Goal: Check status: Check status

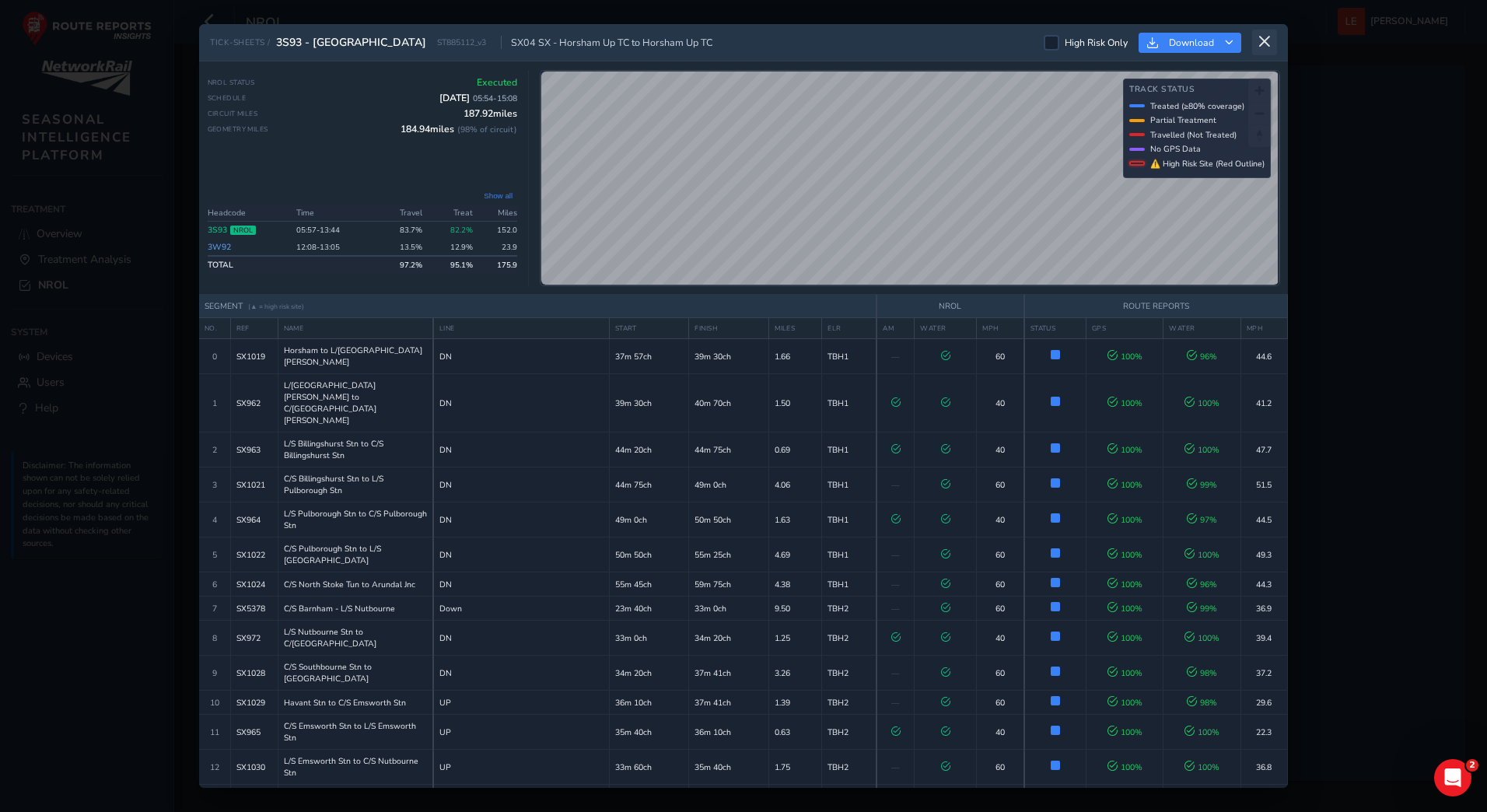
click at [1267, 43] on icon at bounding box center [1265, 41] width 14 height 14
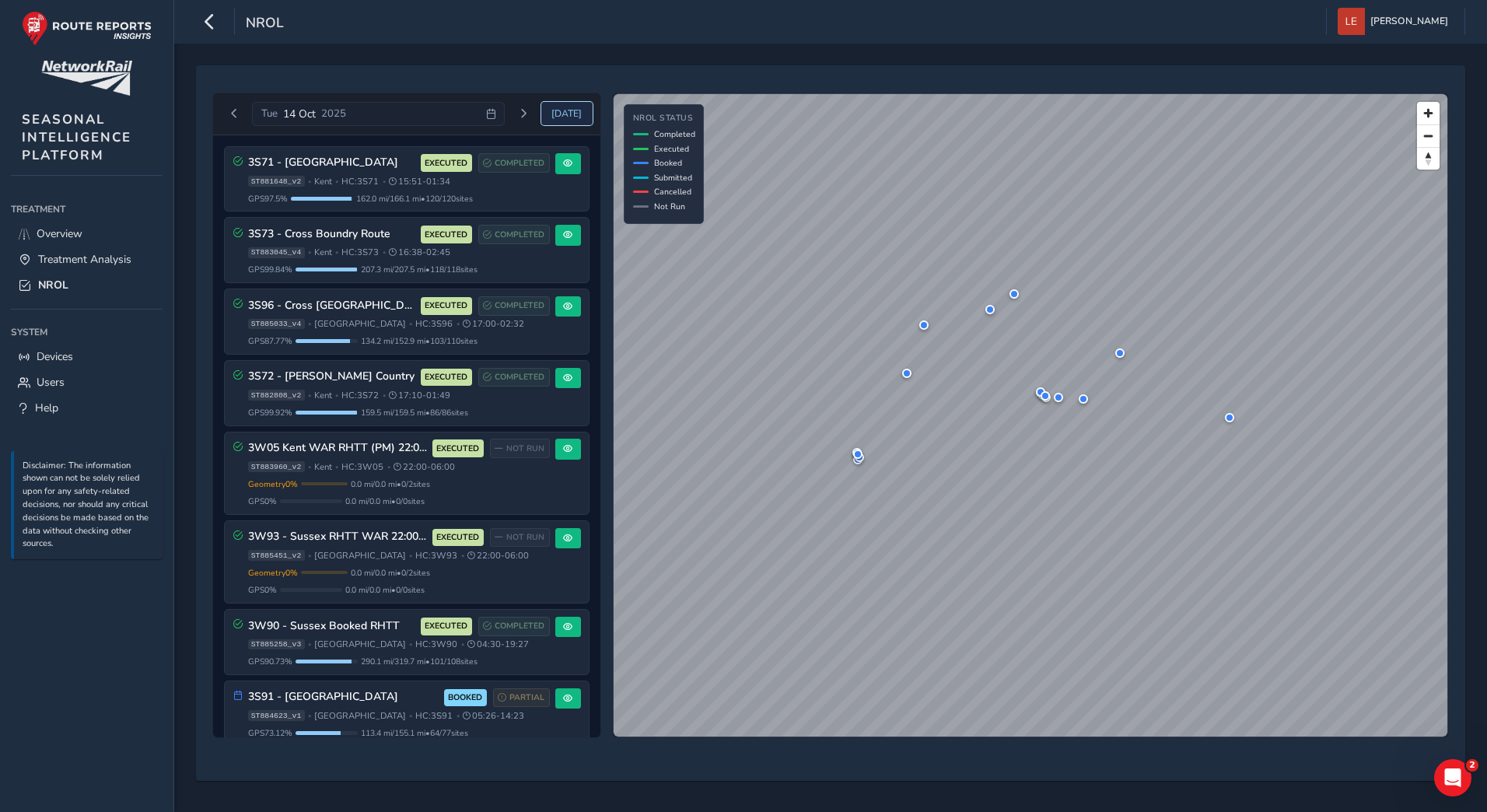
click at [572, 116] on span "[DATE]" at bounding box center [567, 113] width 30 height 12
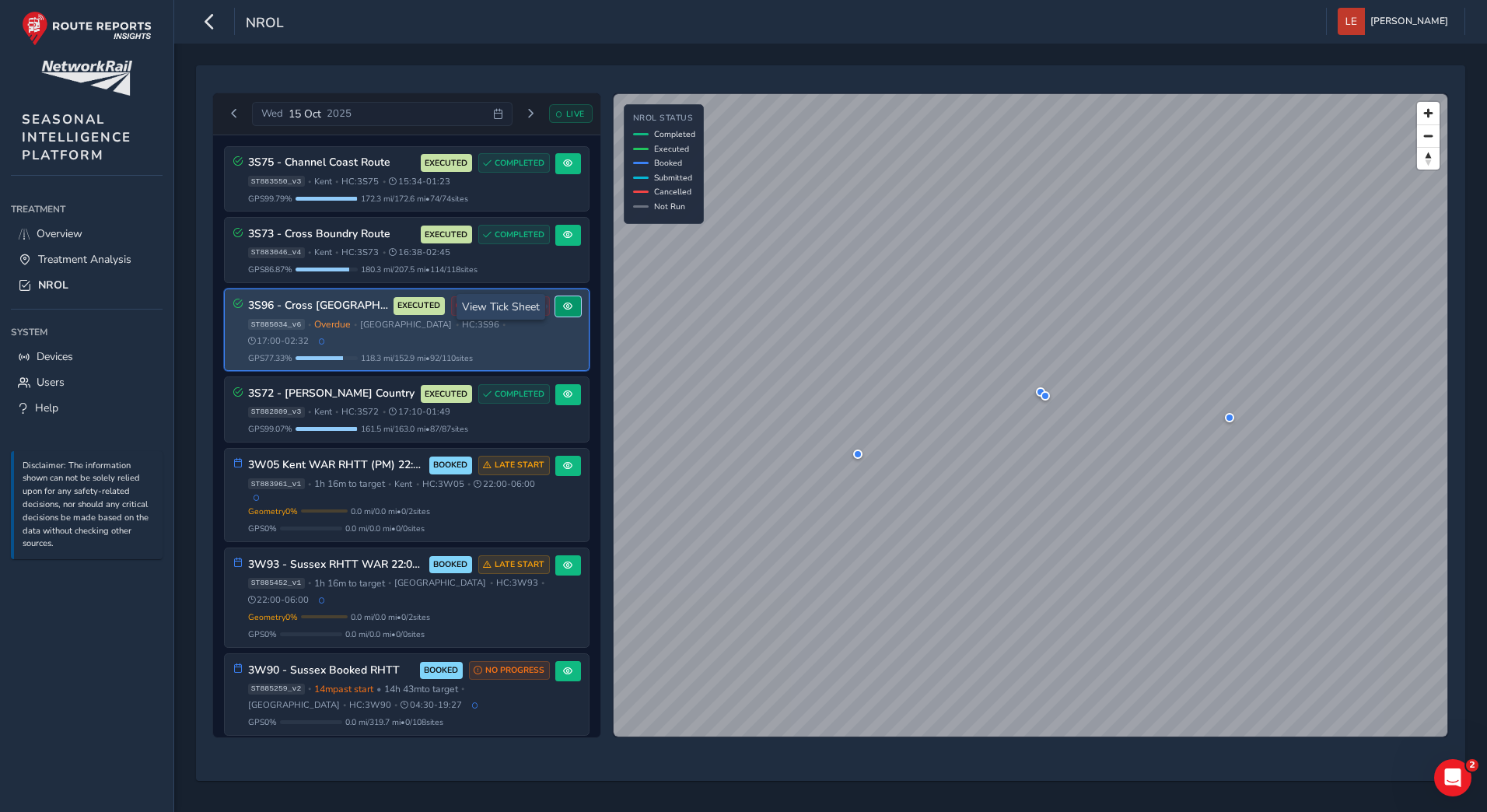
click at [563, 305] on span at bounding box center [568, 307] width 9 height 9
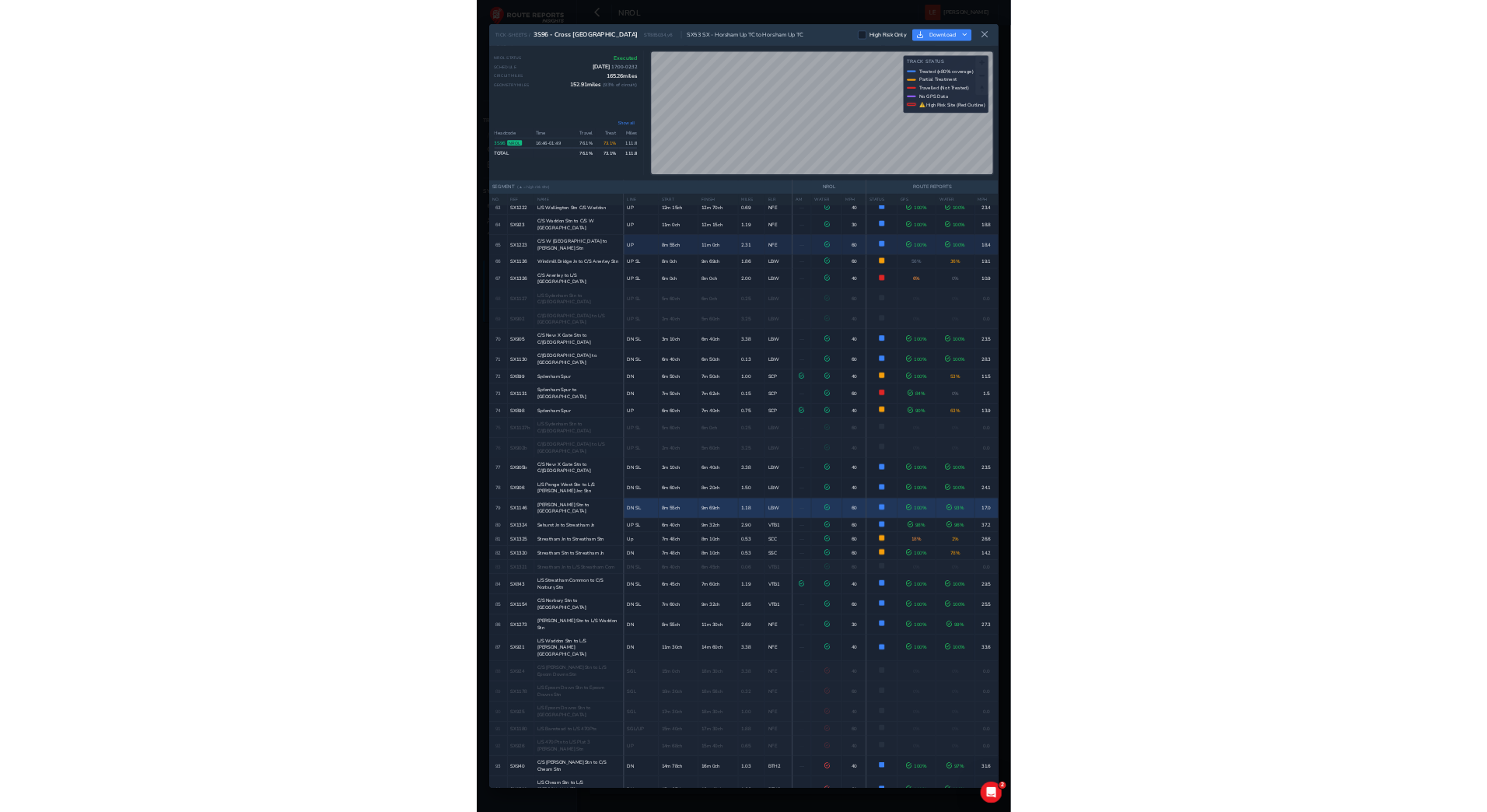
scroll to position [1820, 0]
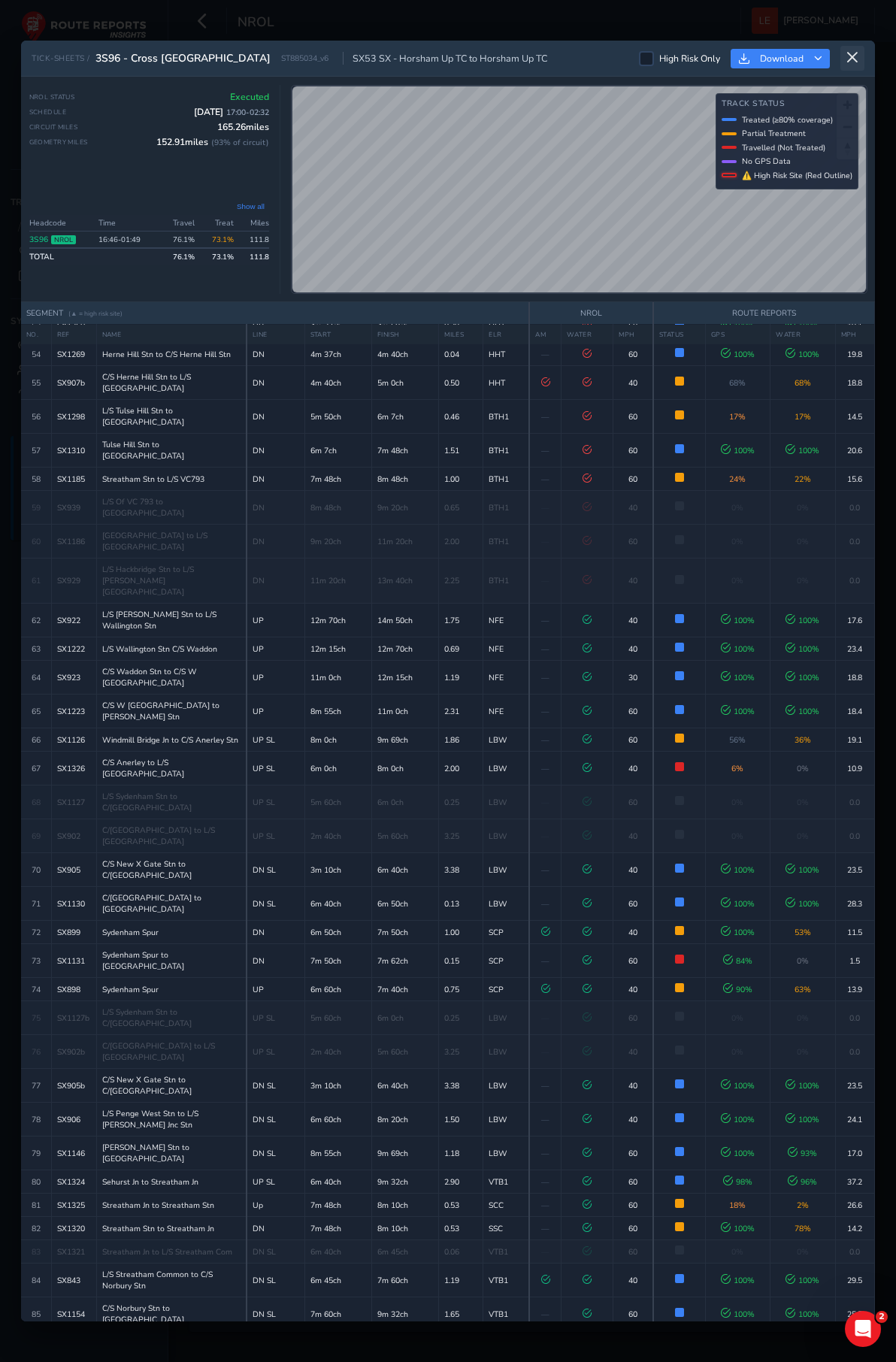
click at [847, 55] on icon at bounding box center [852, 57] width 14 height 14
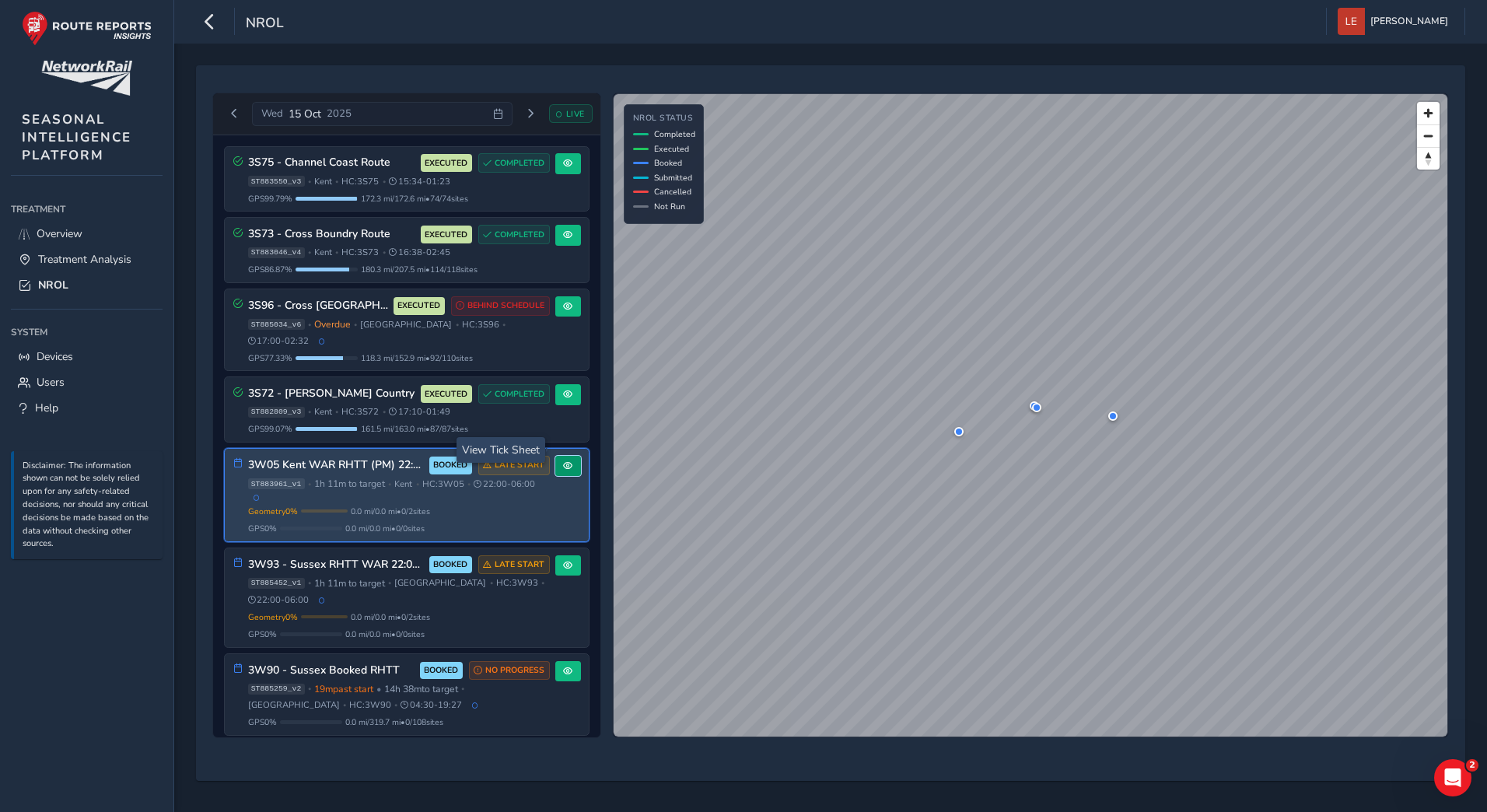
click at [567, 461] on span at bounding box center [568, 466] width 9 height 9
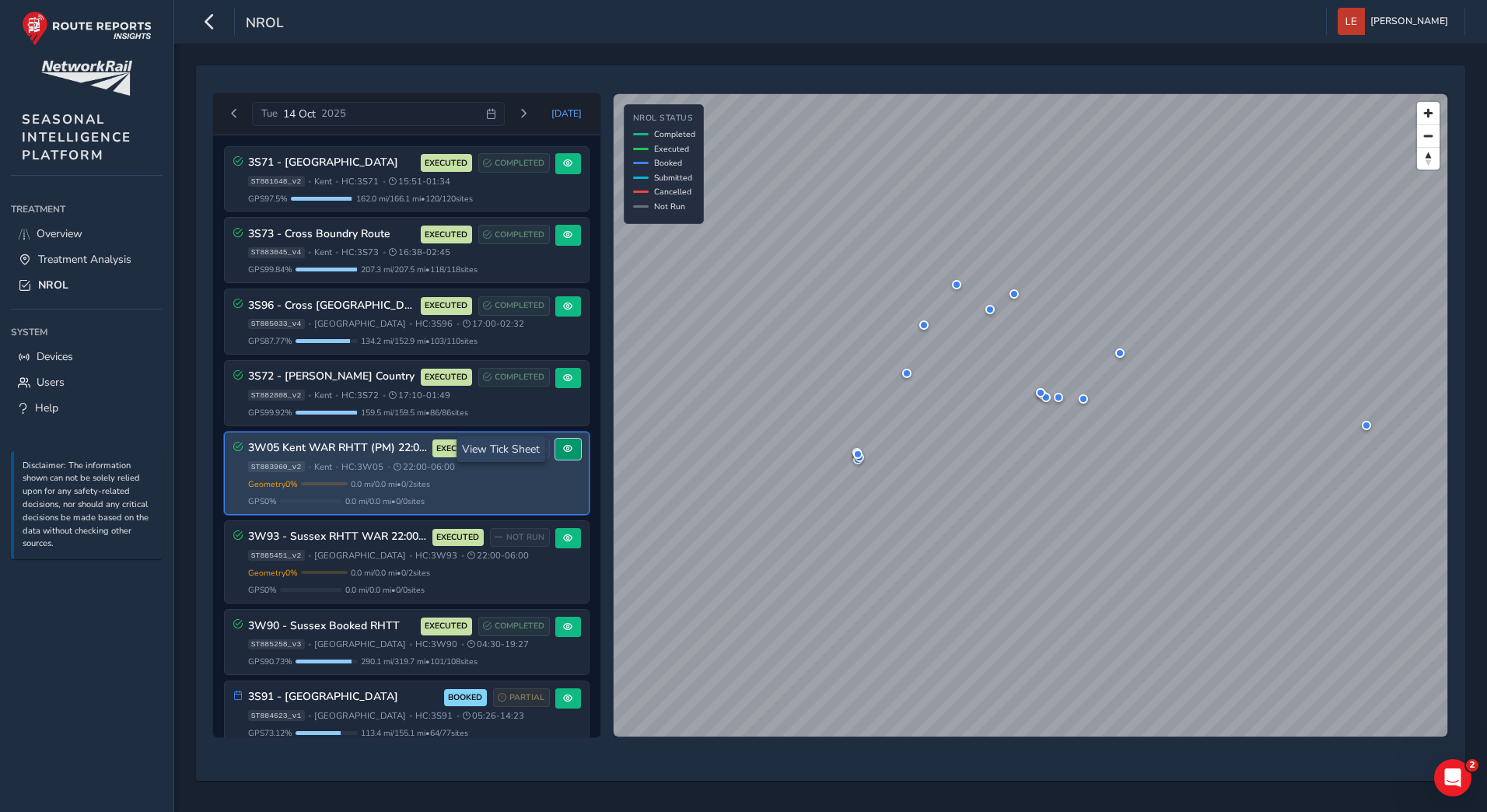
click at [564, 448] on span at bounding box center [568, 448] width 9 height 9
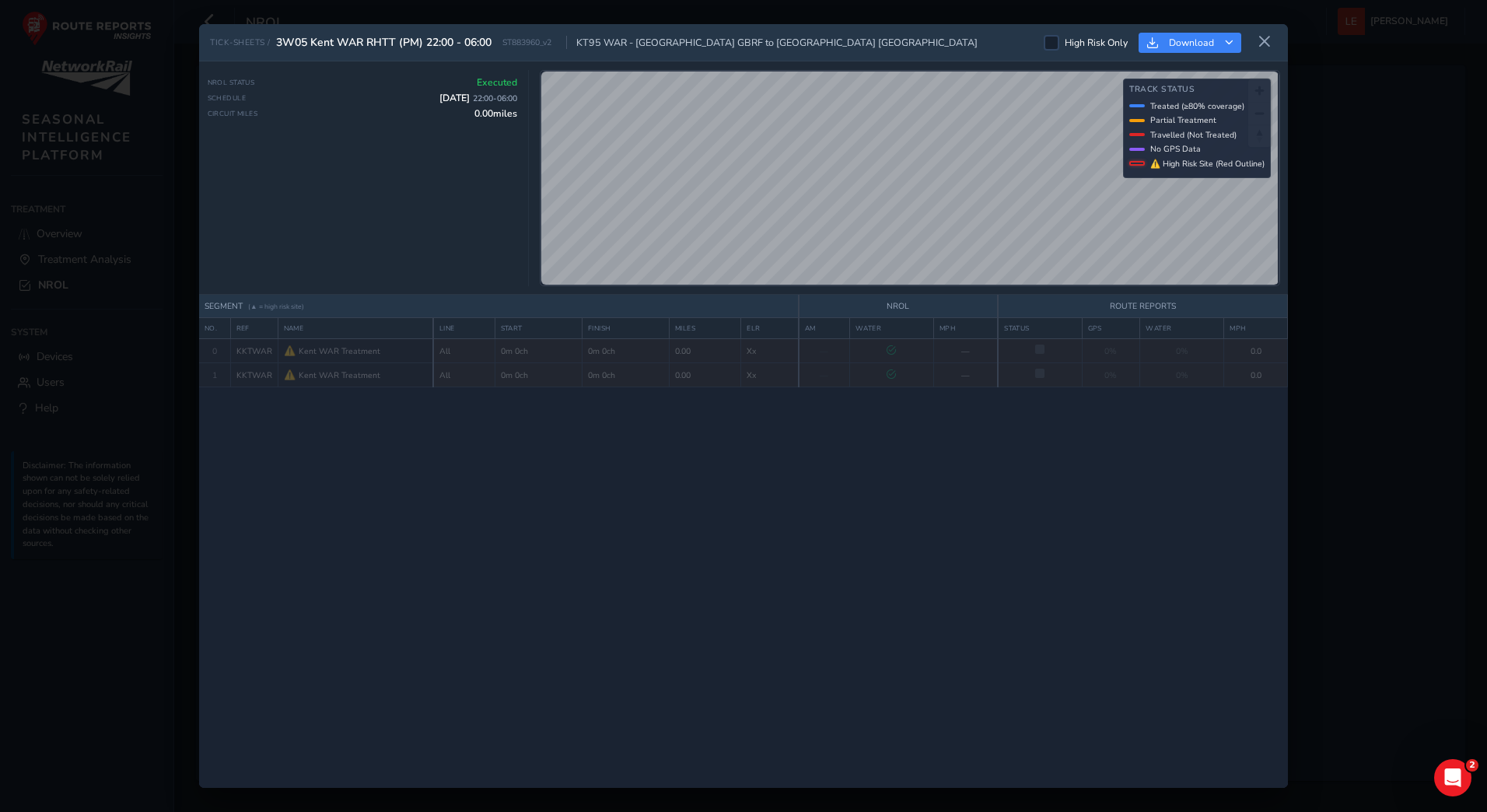
click at [507, 238] on div "NROL Status Executed Schedule 14 Oct 2025 22:00 - 06:00 Circuit Miles 0.00 miles" at bounding box center [362, 181] width 311 height 210
click at [1264, 42] on icon at bounding box center [1265, 41] width 14 height 14
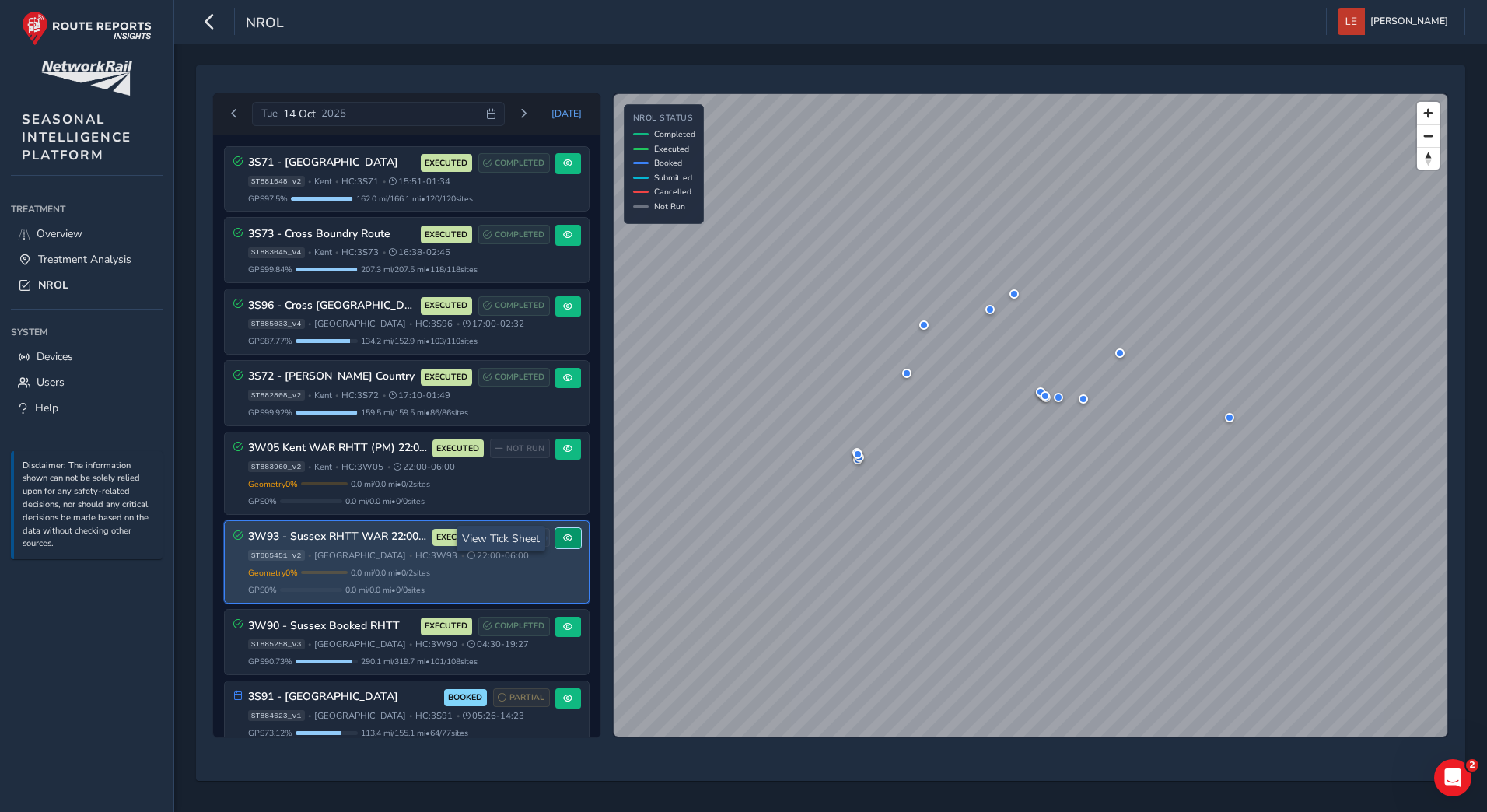
click at [563, 534] on span at bounding box center [568, 538] width 9 height 9
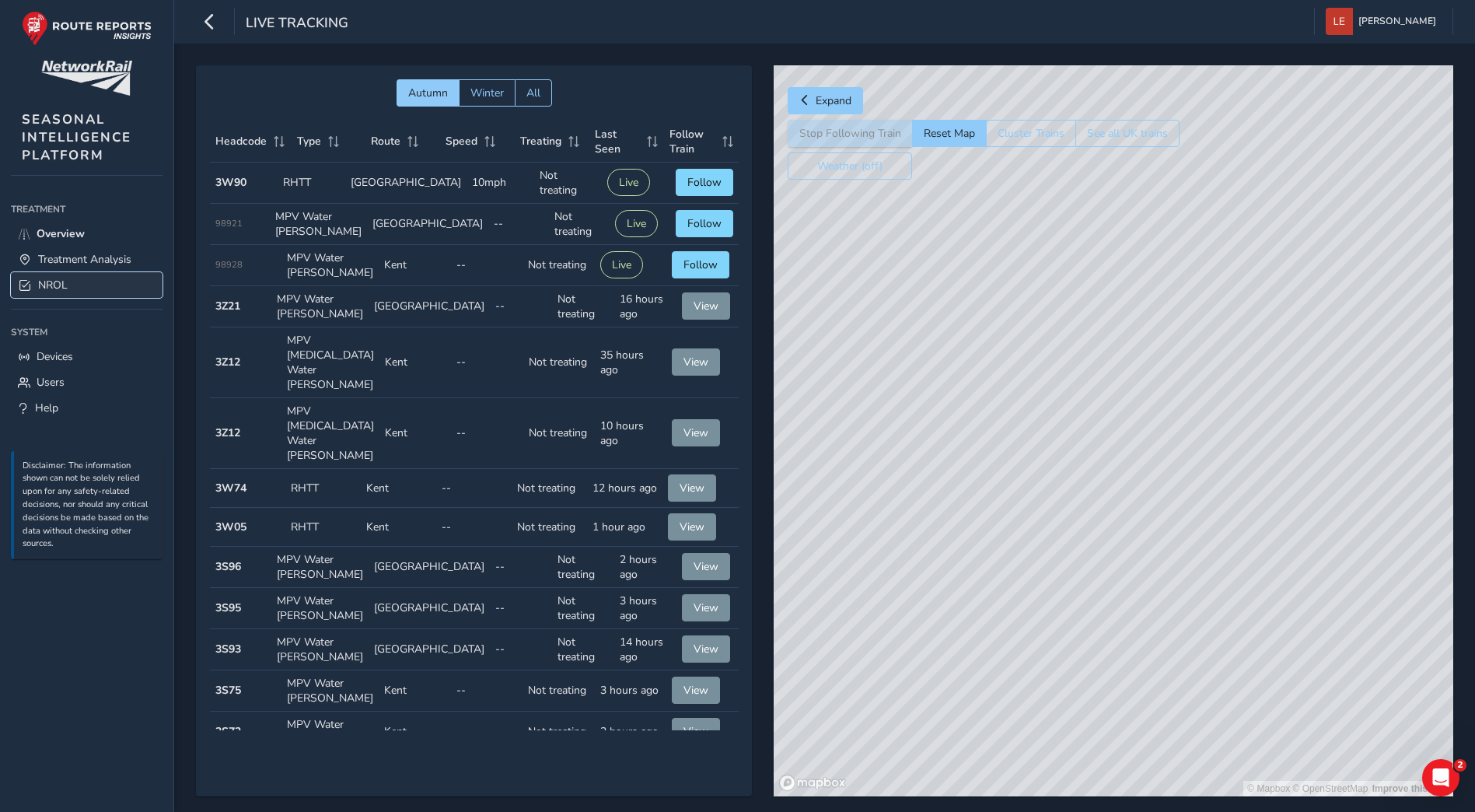
click at [57, 277] on link "NROL" at bounding box center [87, 284] width 152 height 25
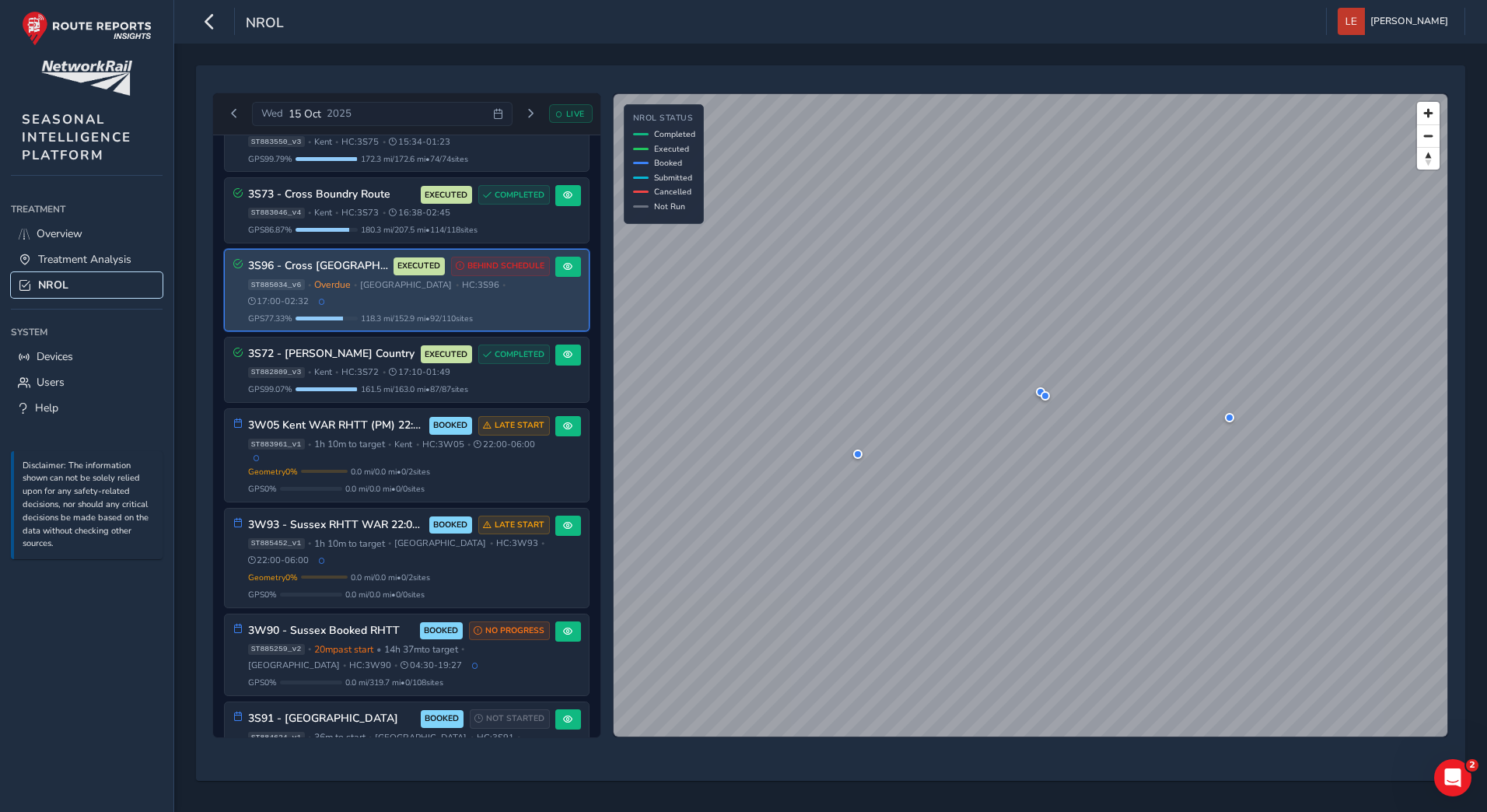
scroll to position [78, 0]
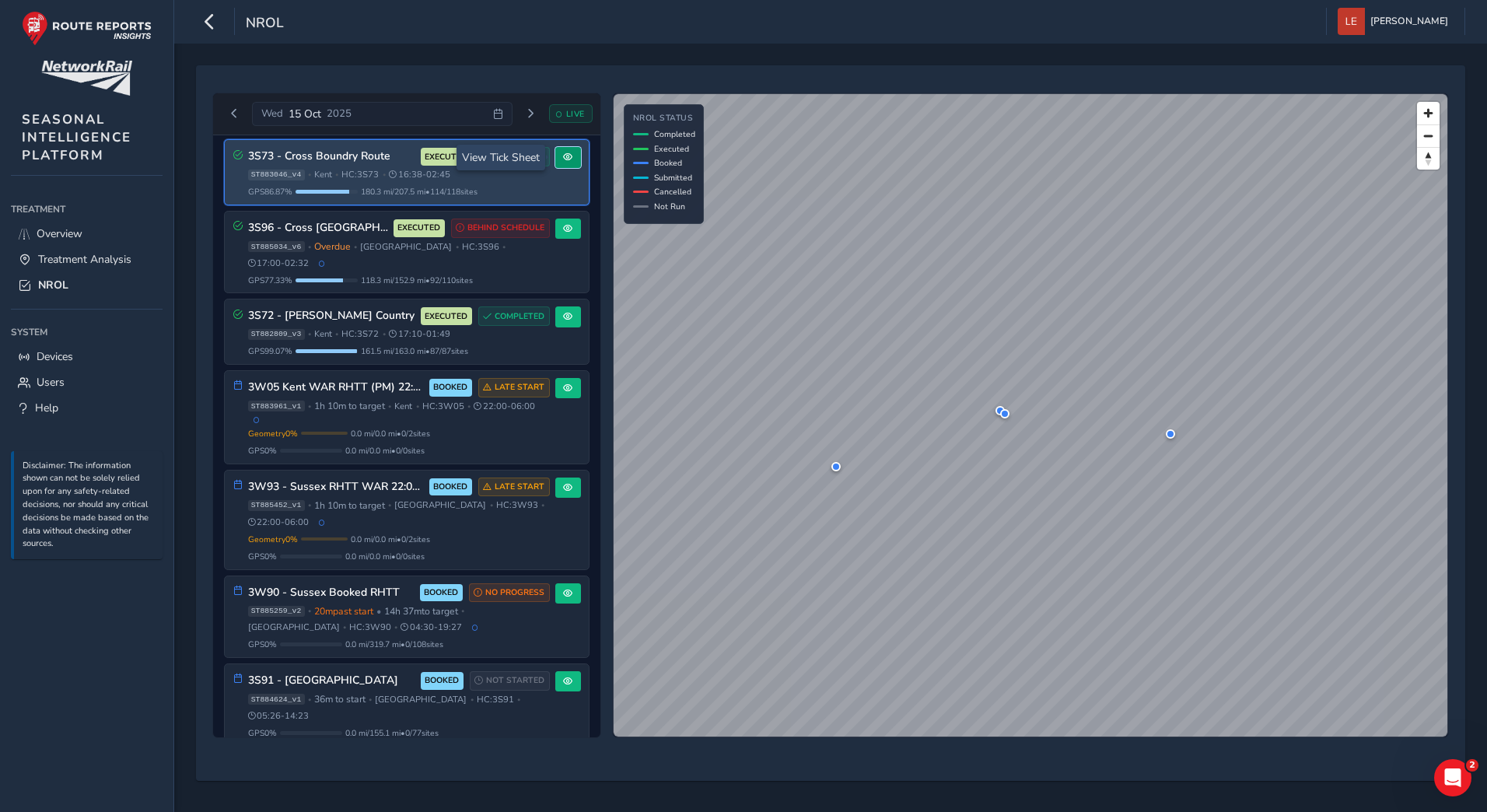
click at [567, 161] on span at bounding box center [568, 158] width 9 height 9
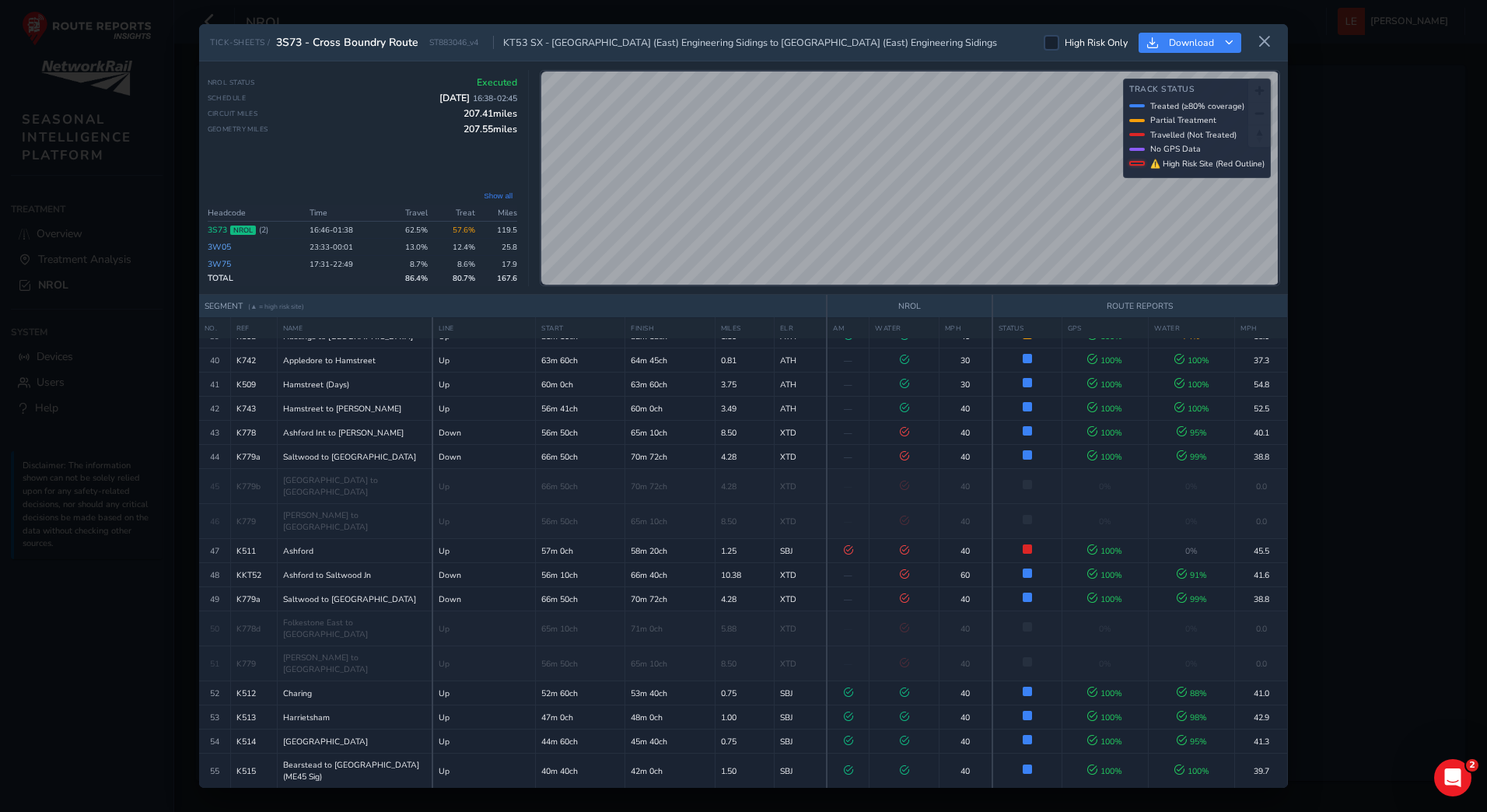
scroll to position [1029, 0]
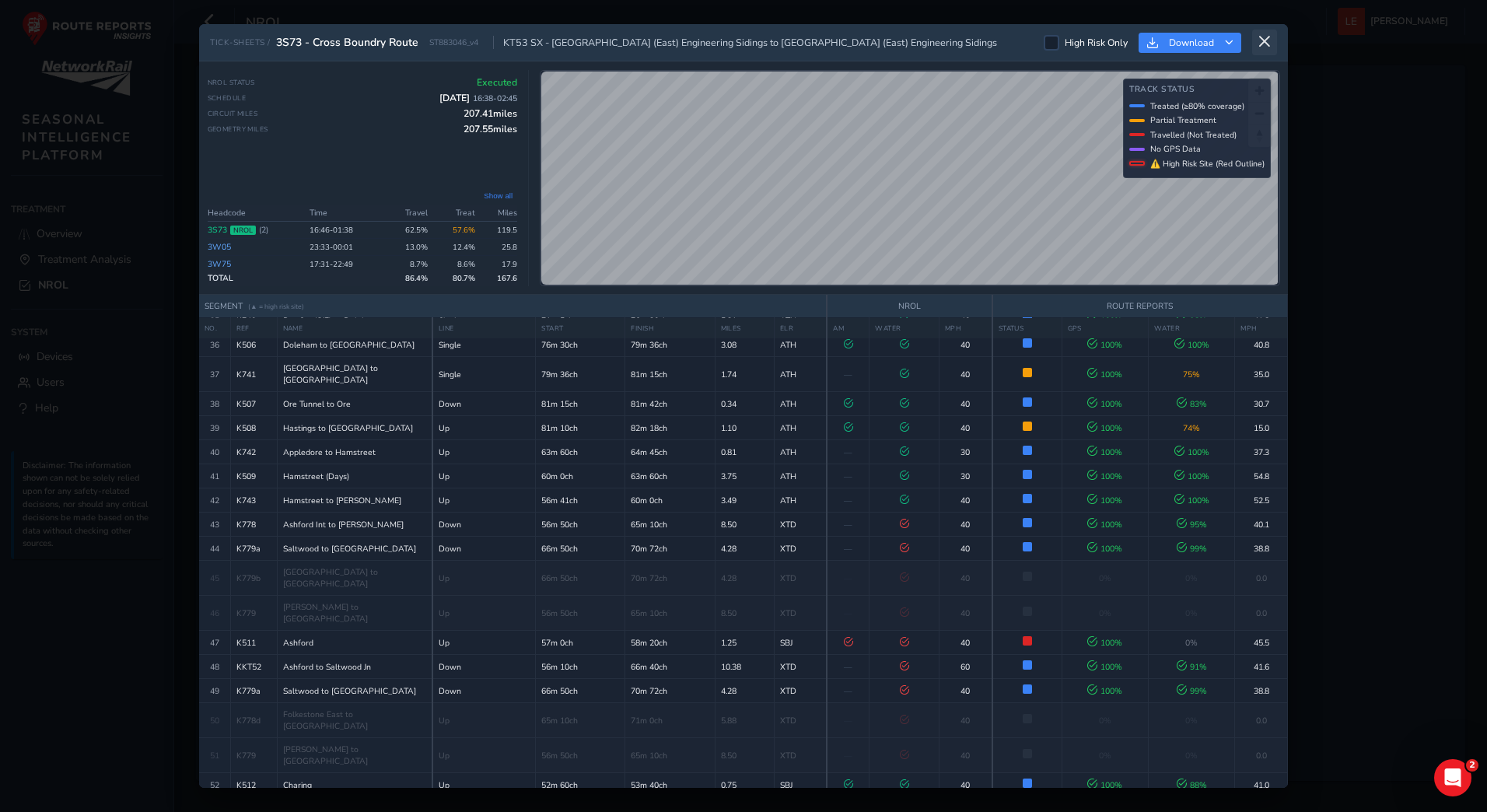
click at [1264, 38] on icon at bounding box center [1265, 41] width 14 height 14
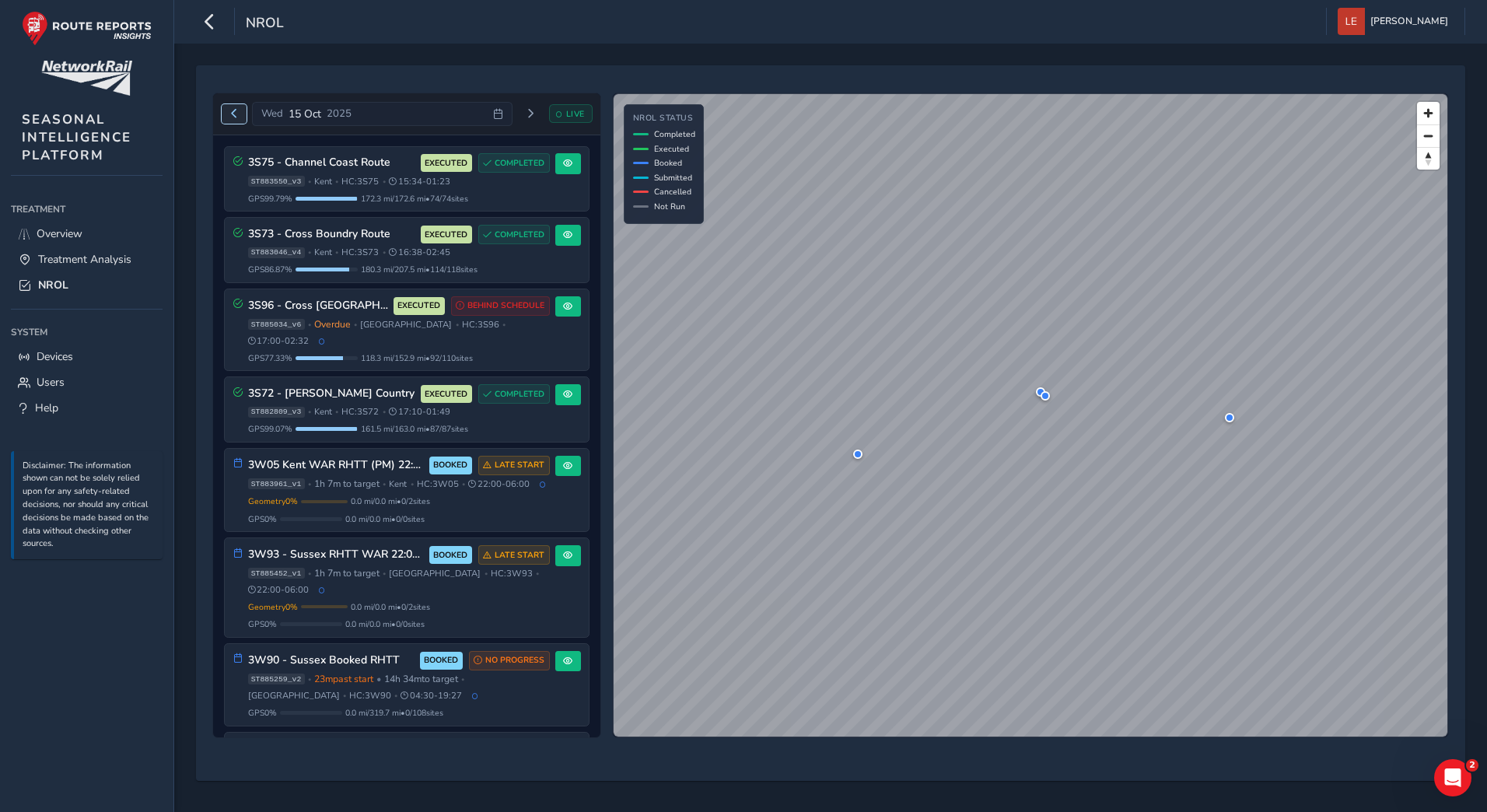
click at [235, 112] on span "Previous day" at bounding box center [235, 113] width 9 height 9
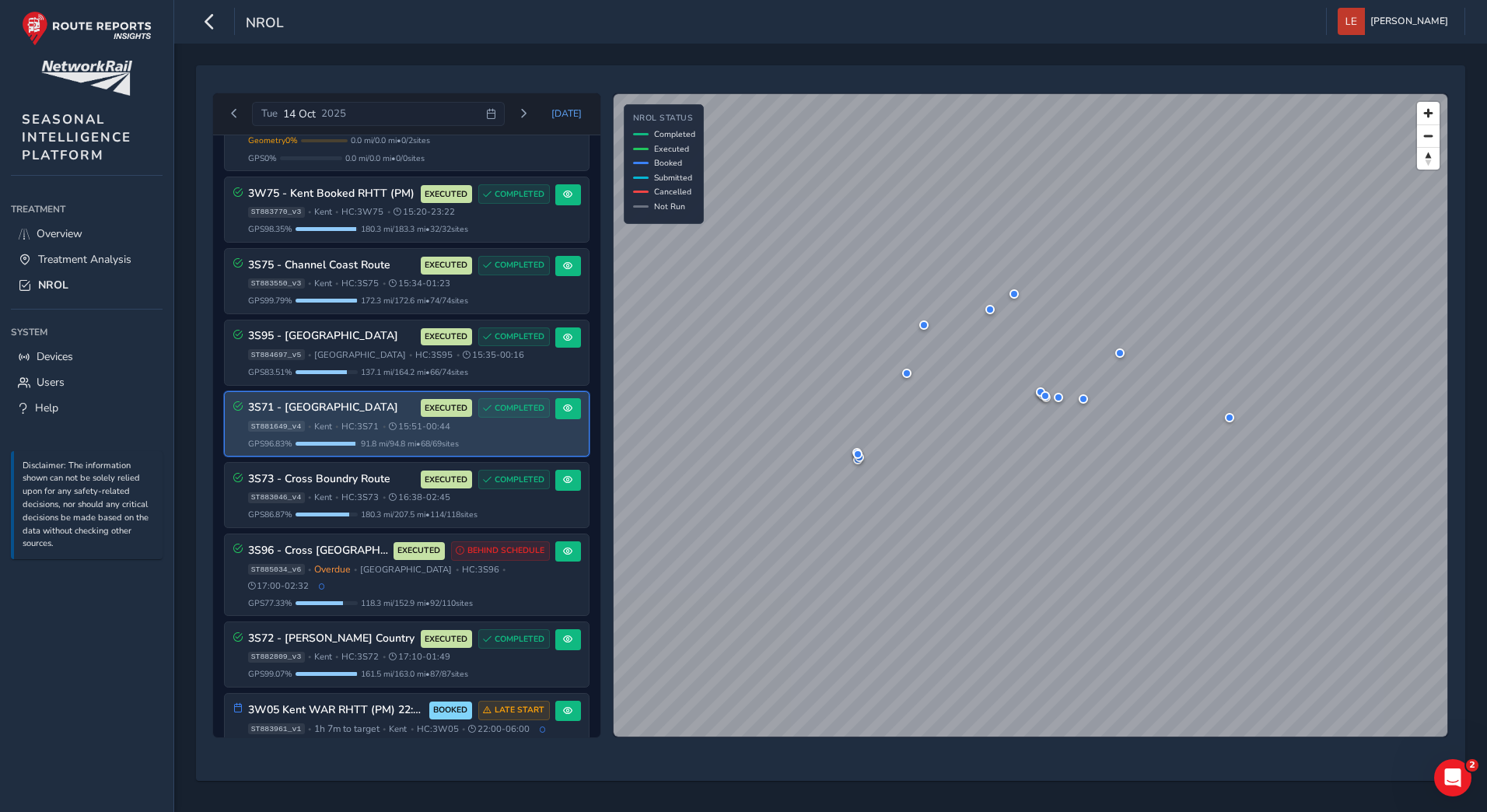
scroll to position [1209, 0]
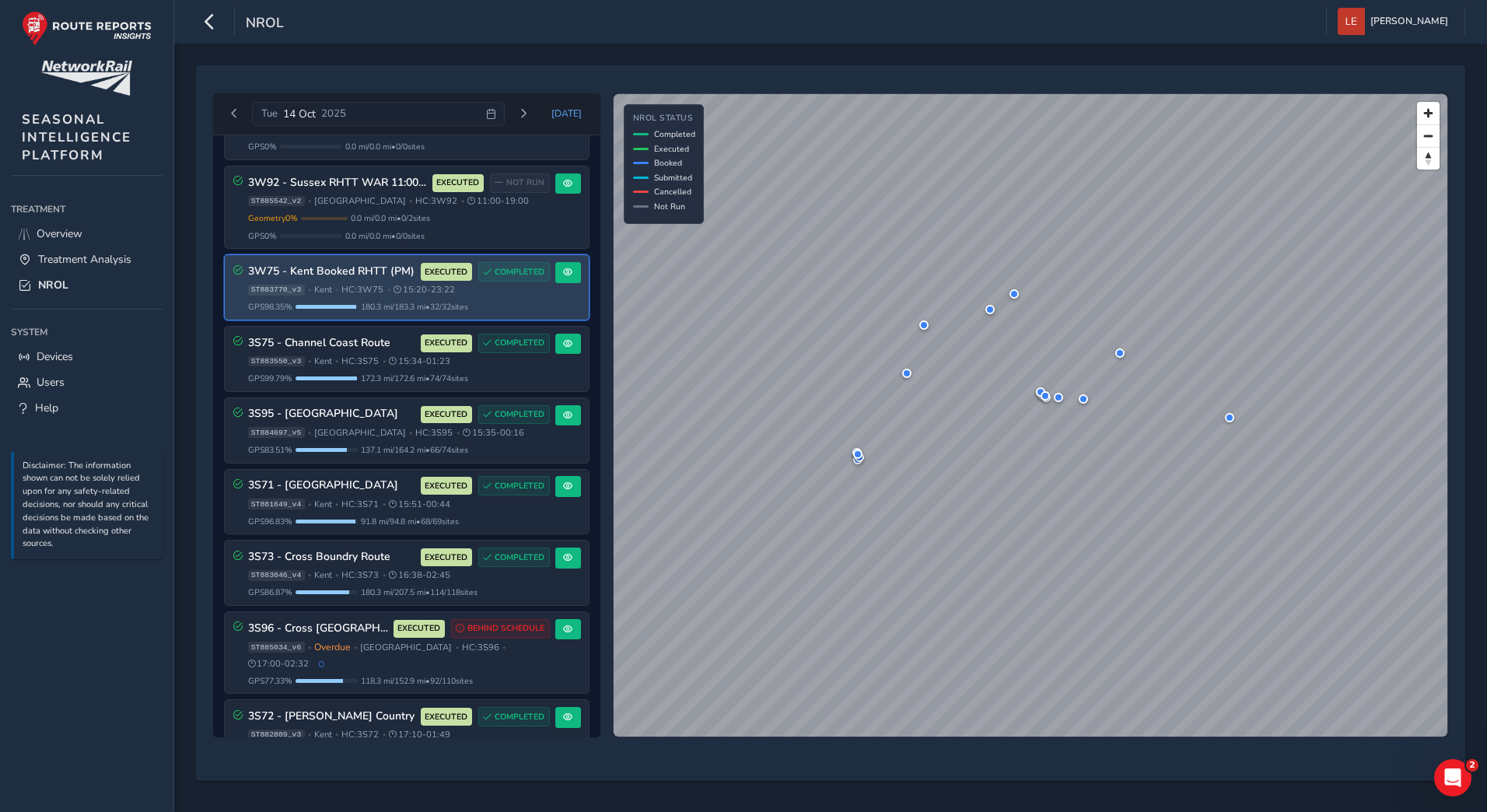
click at [325, 293] on span "Kent" at bounding box center [323, 290] width 18 height 11
click at [563, 267] on span at bounding box center [568, 272] width 9 height 9
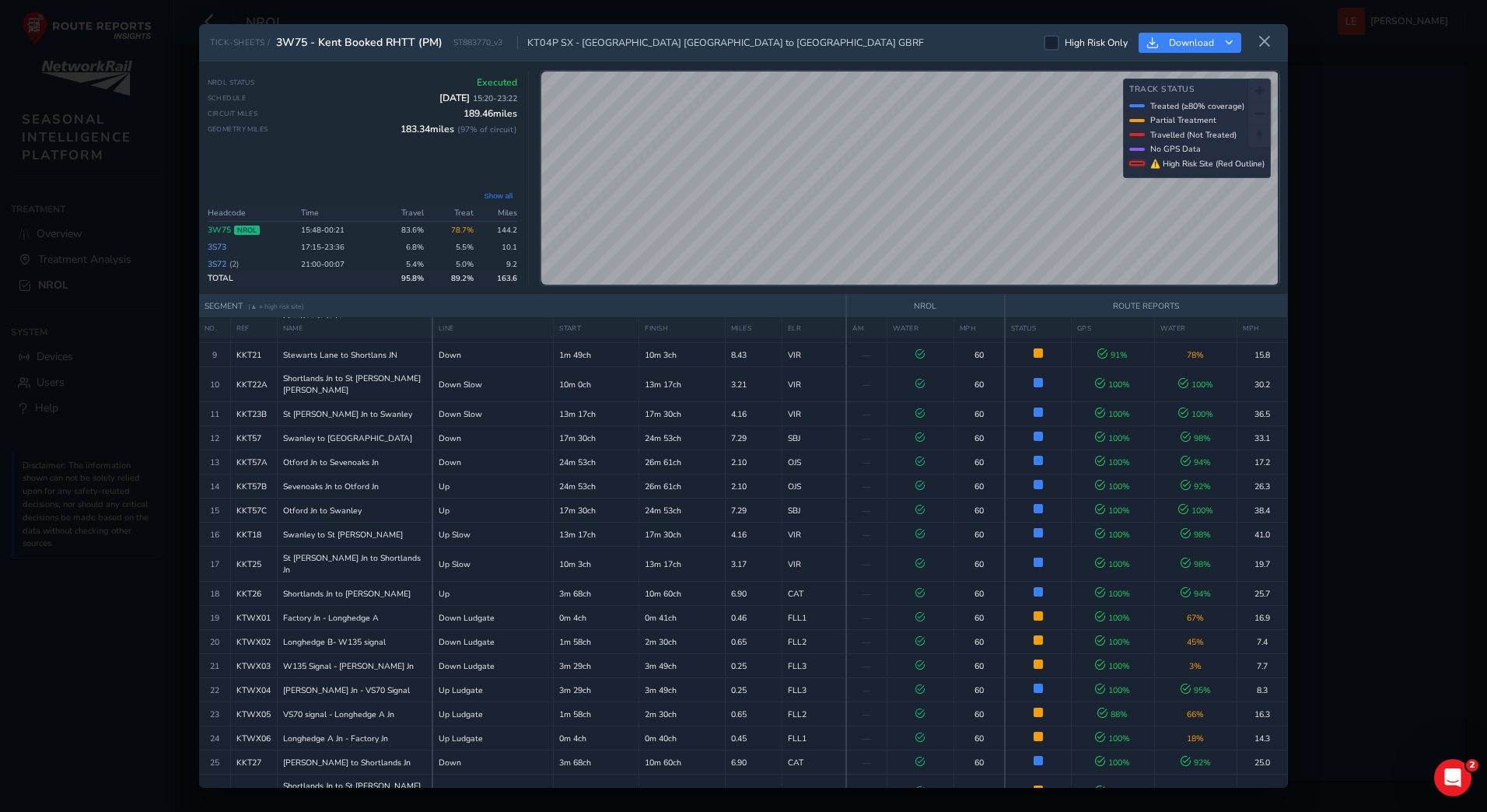
scroll to position [323, 0]
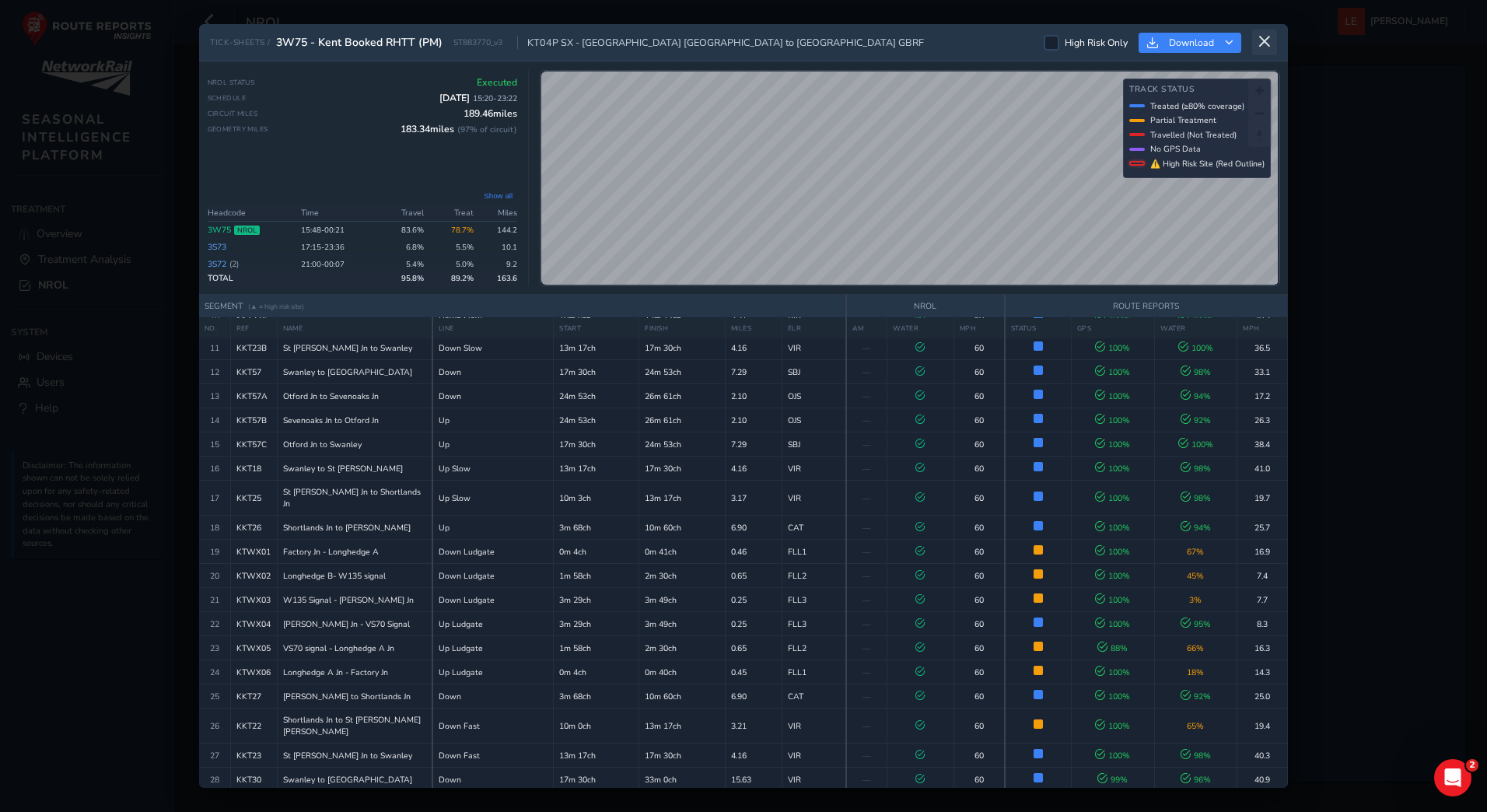
click at [1262, 45] on icon at bounding box center [1265, 41] width 14 height 14
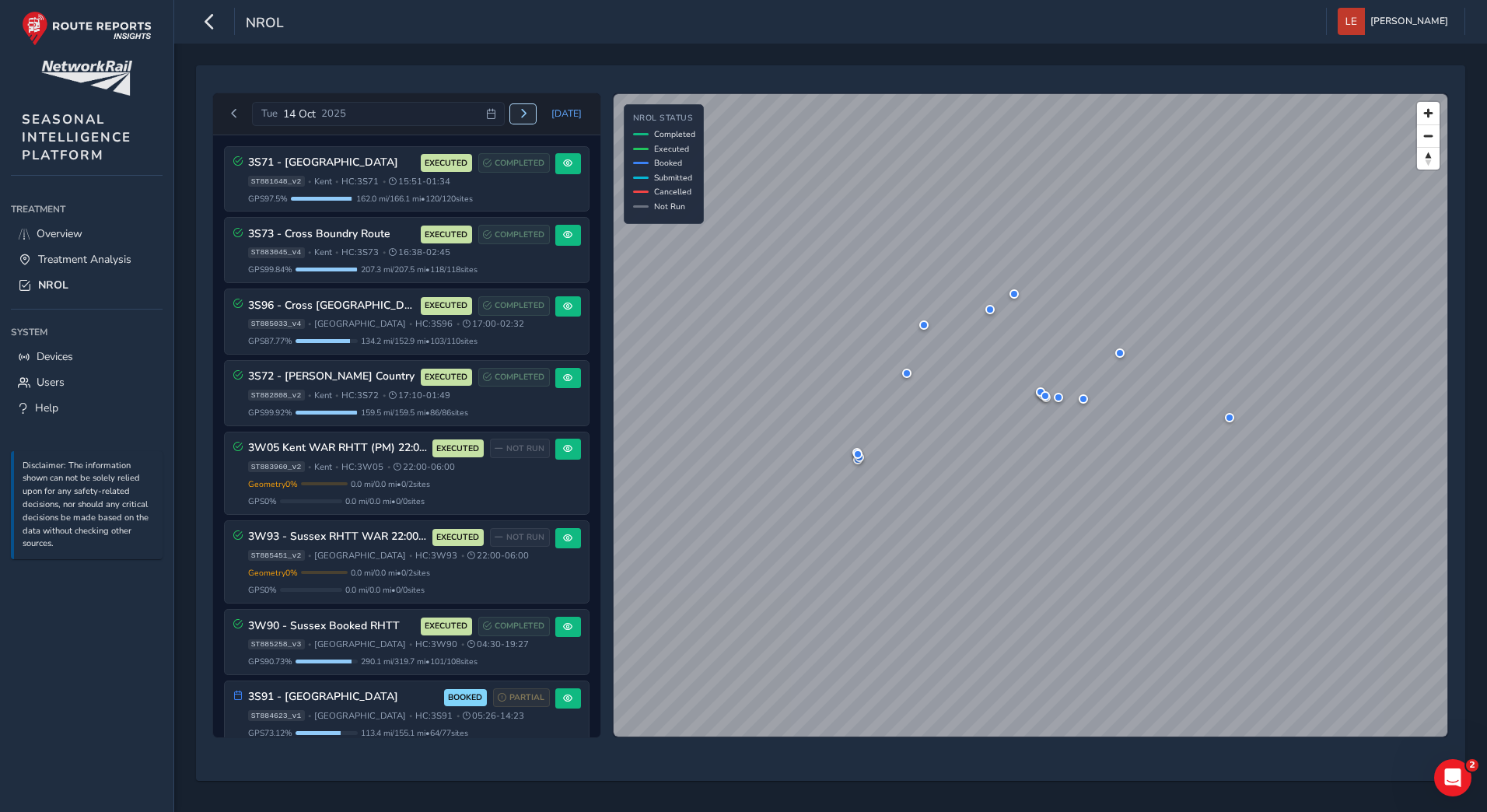
click at [528, 112] on span "Next day" at bounding box center [523, 113] width 9 height 9
